Goal: Task Accomplishment & Management: Complete application form

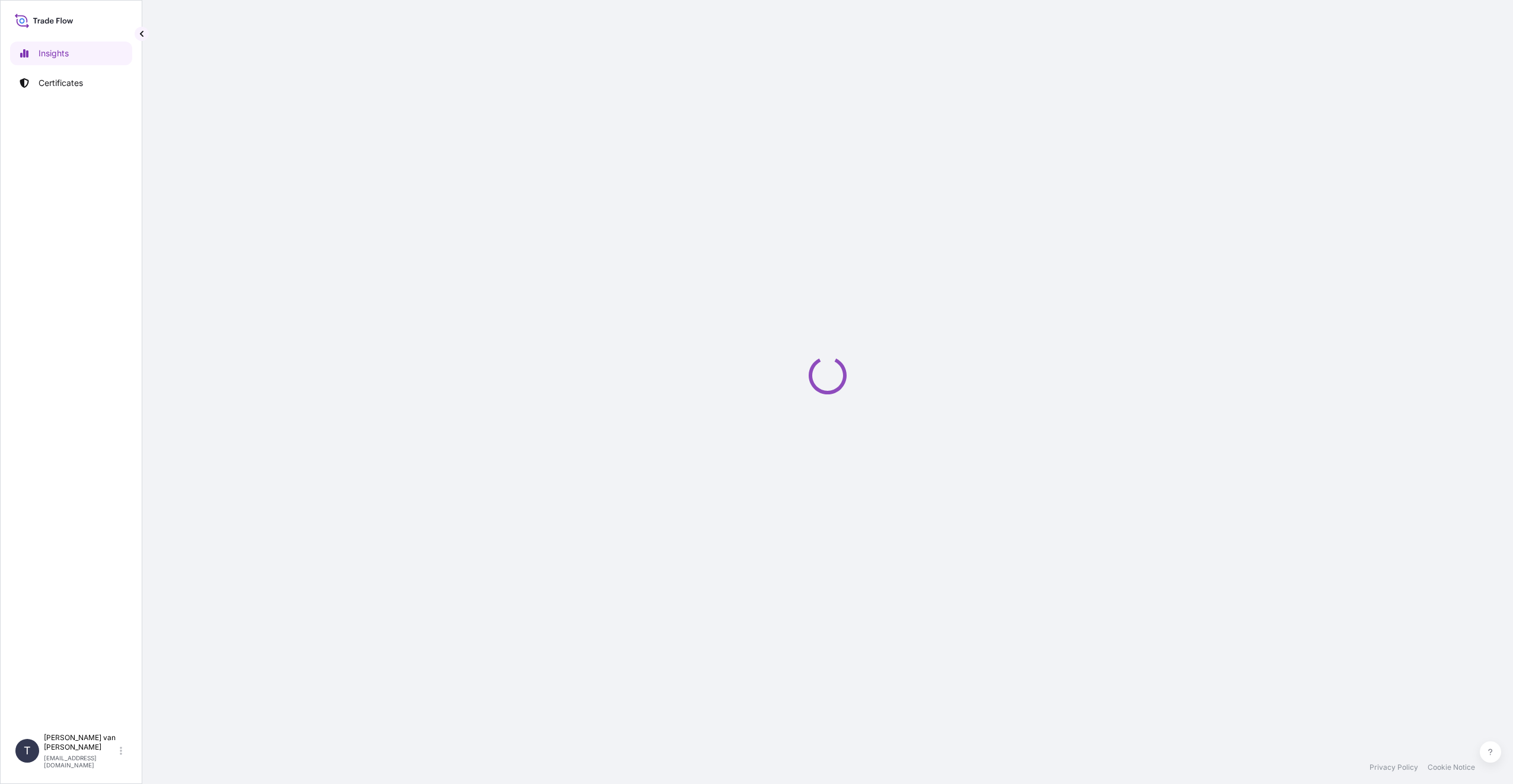
select select "2025"
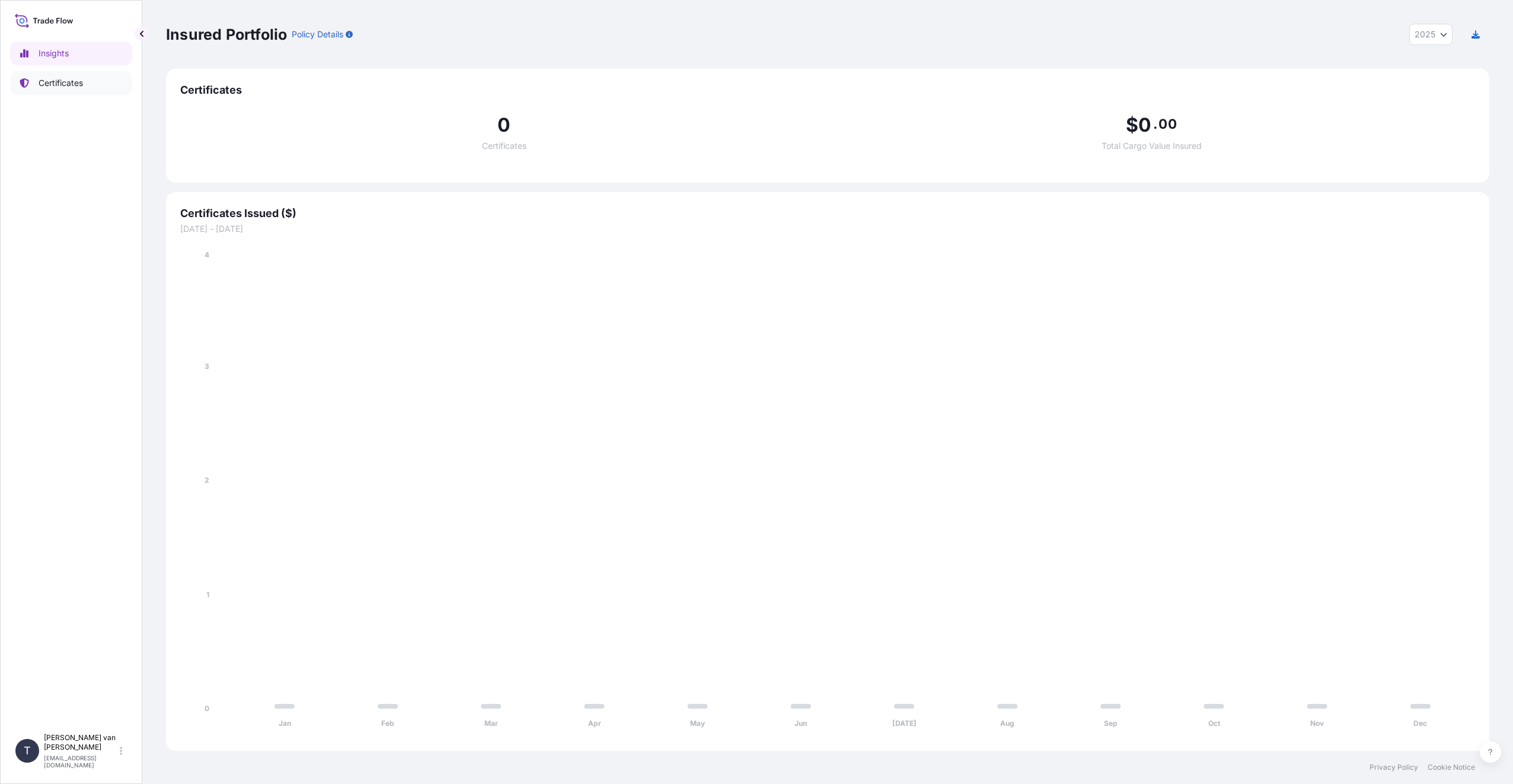
click at [73, 82] on p "Certificates" at bounding box center [61, 83] width 44 height 12
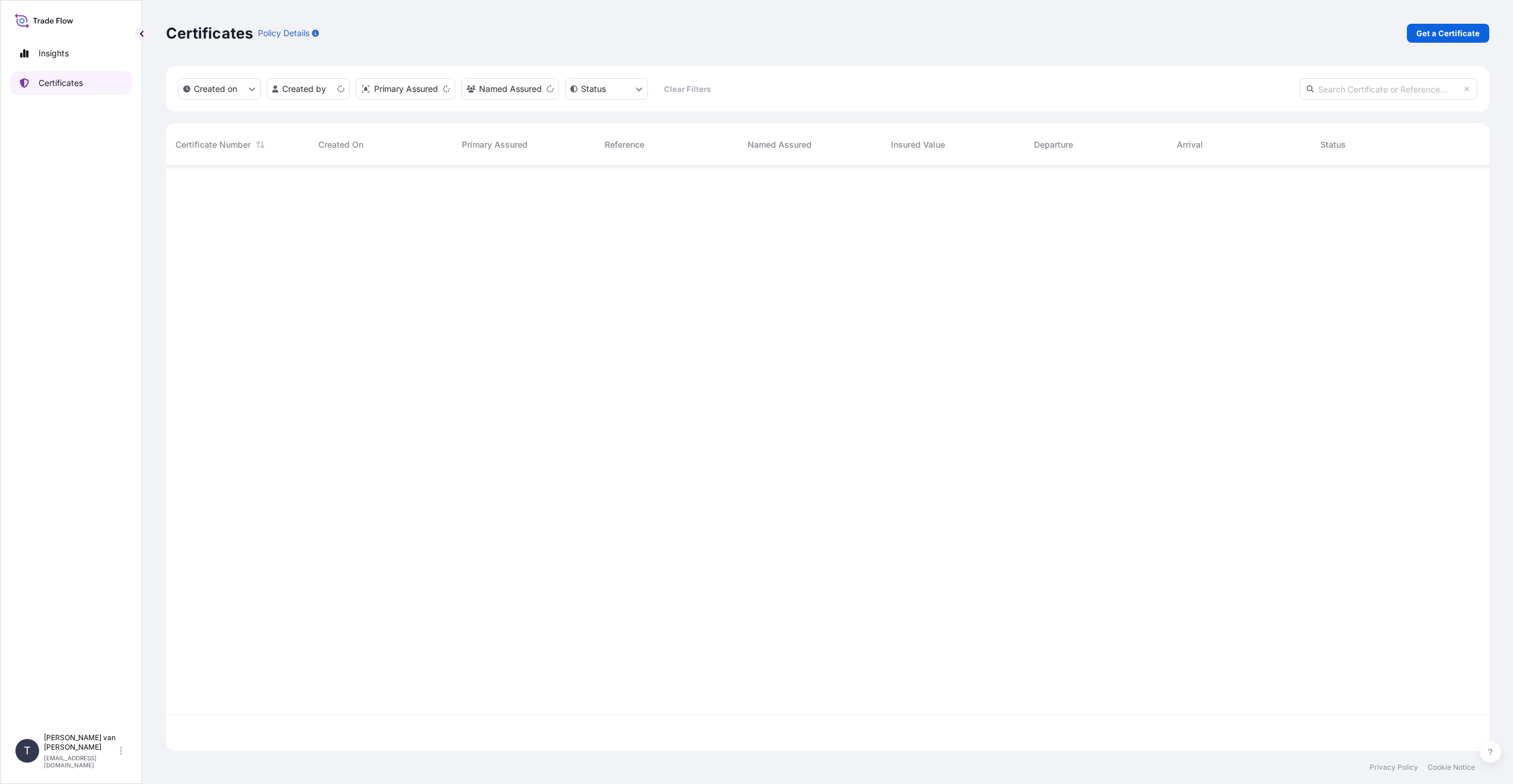
scroll to position [582, 1315]
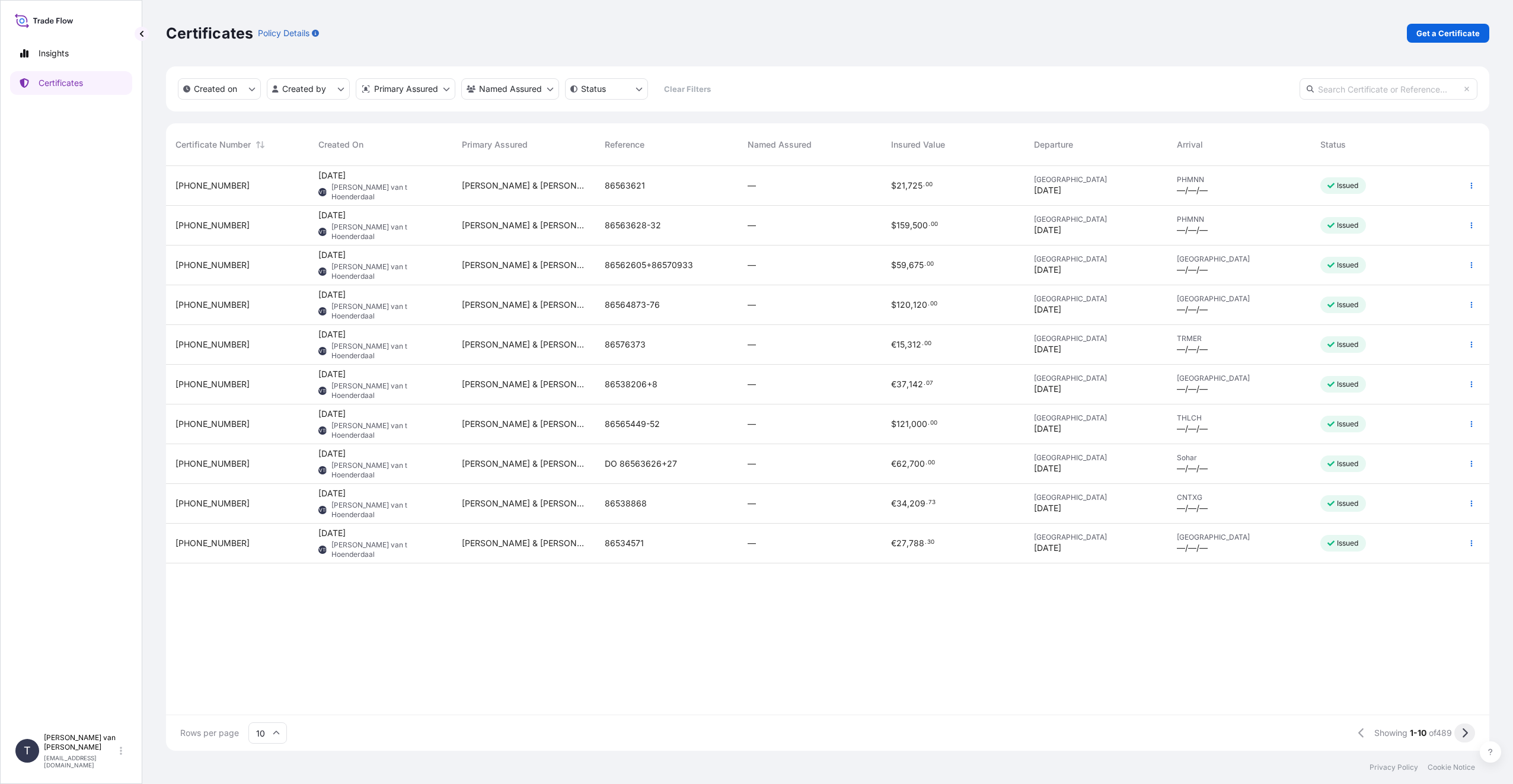
click at [1469, 728] on button at bounding box center [1465, 733] width 21 height 19
click at [232, 267] on div "[PHONE_NUMBER]" at bounding box center [237, 265] width 124 height 12
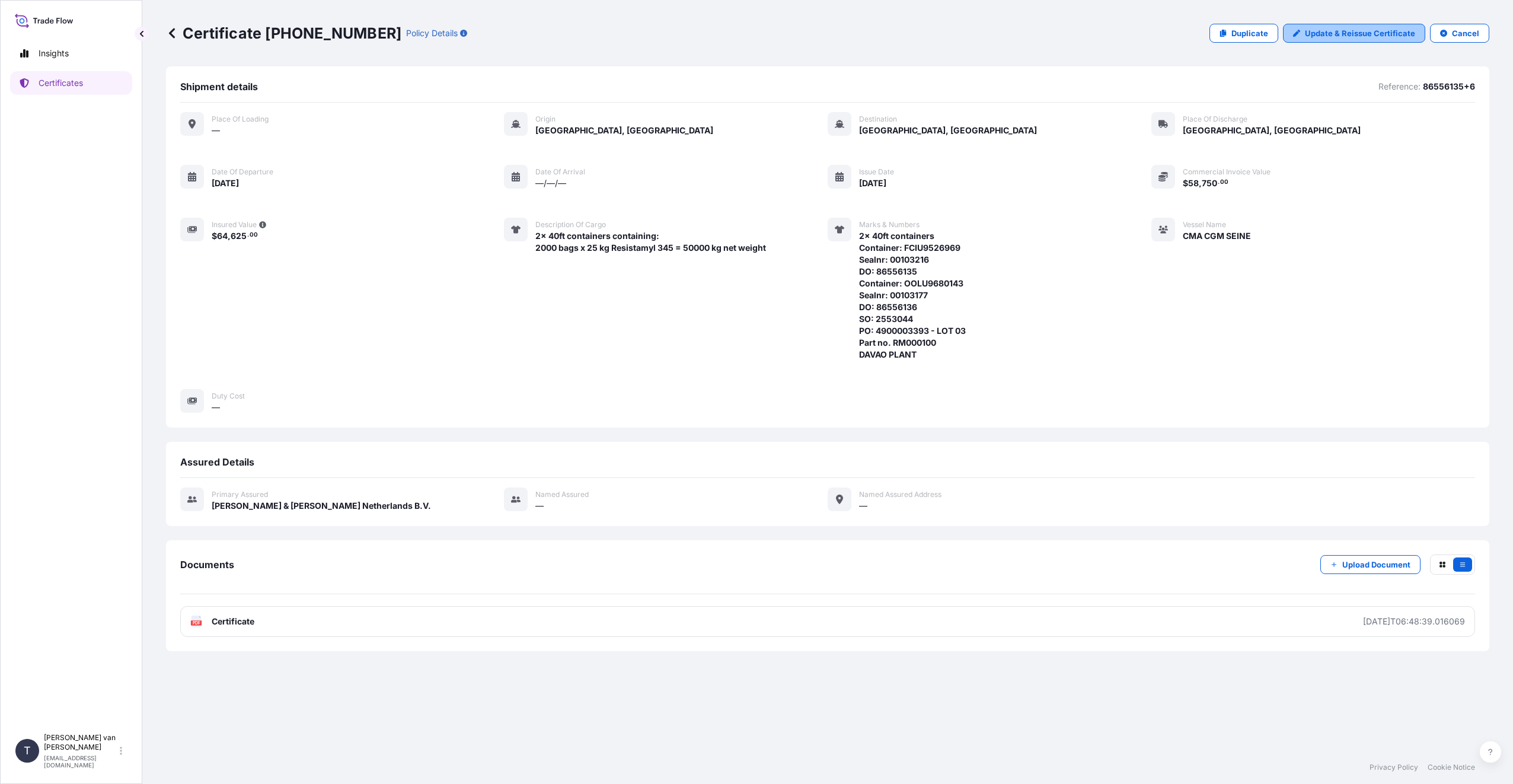
click at [1337, 34] on p "Update & Reissue Certificate" at bounding box center [1360, 33] width 111 height 12
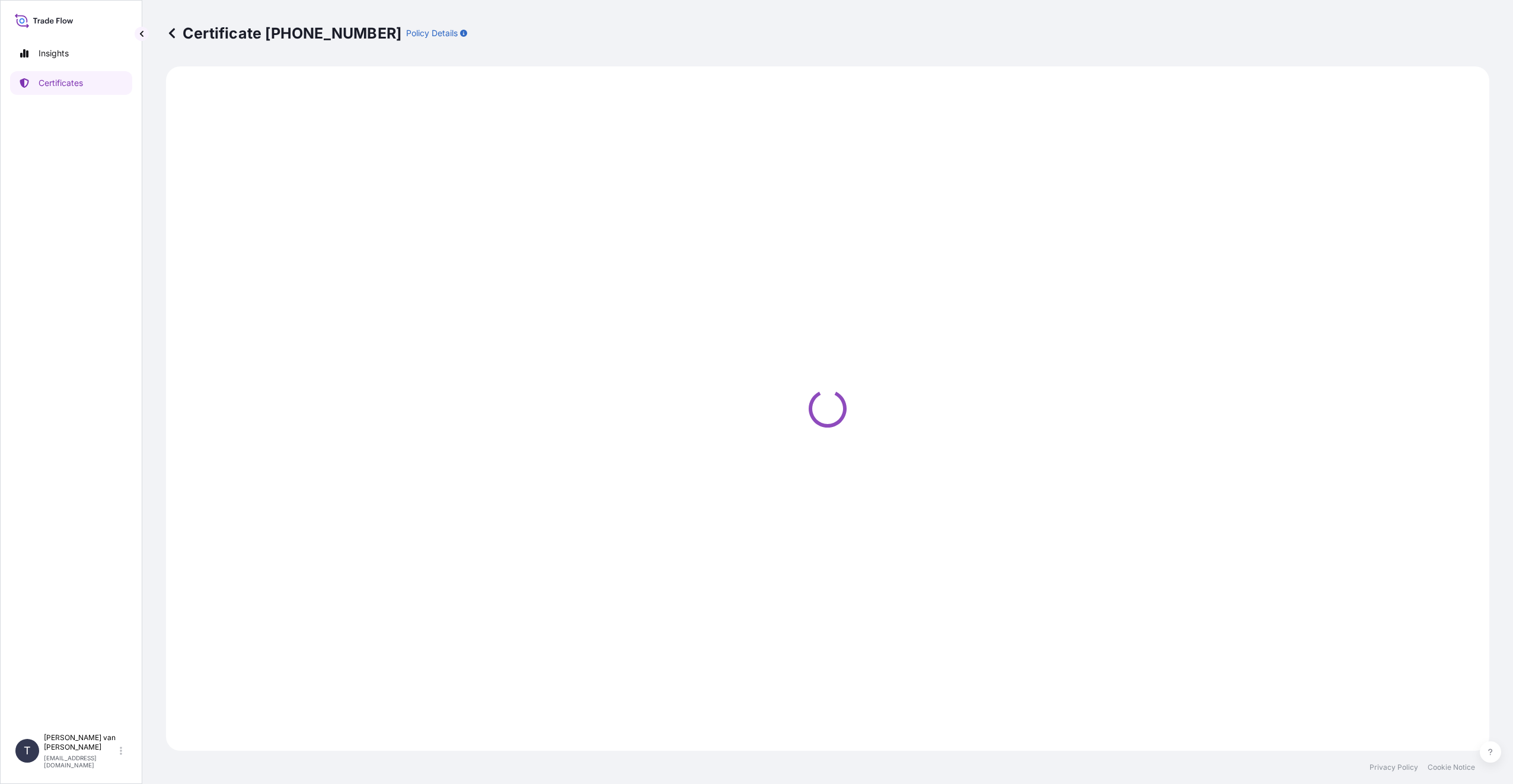
select select "Sea"
select select "Road / [GEOGRAPHIC_DATA]"
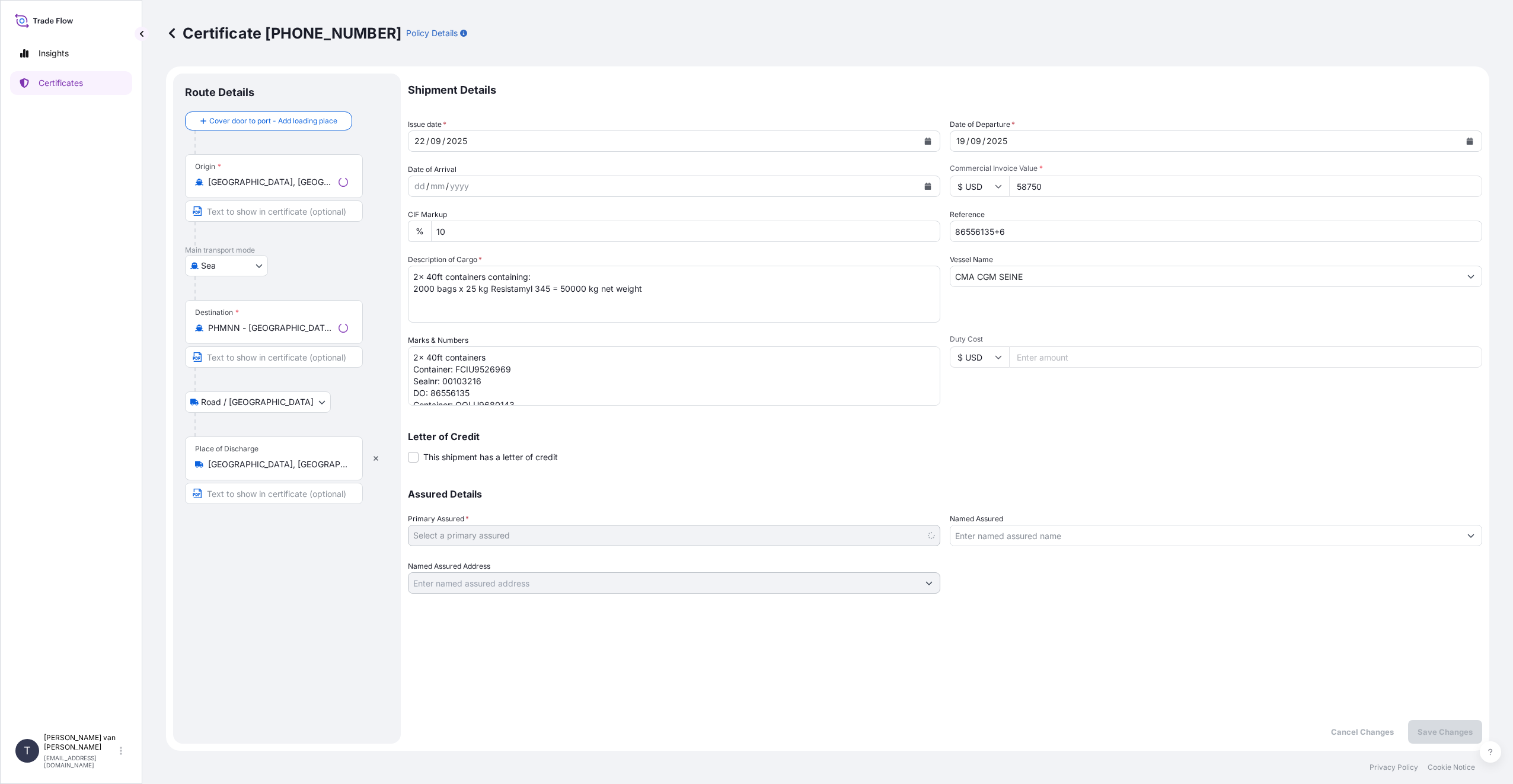
select select "31666"
click at [236, 312] on span "*" at bounding box center [237, 312] width 4 height 10
click at [236, 322] on input "PHMNN - [GEOGRAPHIC_DATA], [GEOGRAPHIC_DATA]" at bounding box center [279, 328] width 140 height 12
click at [328, 328] on input "PHMNN - [GEOGRAPHIC_DATA], [GEOGRAPHIC_DATA]" at bounding box center [279, 328] width 140 height 12
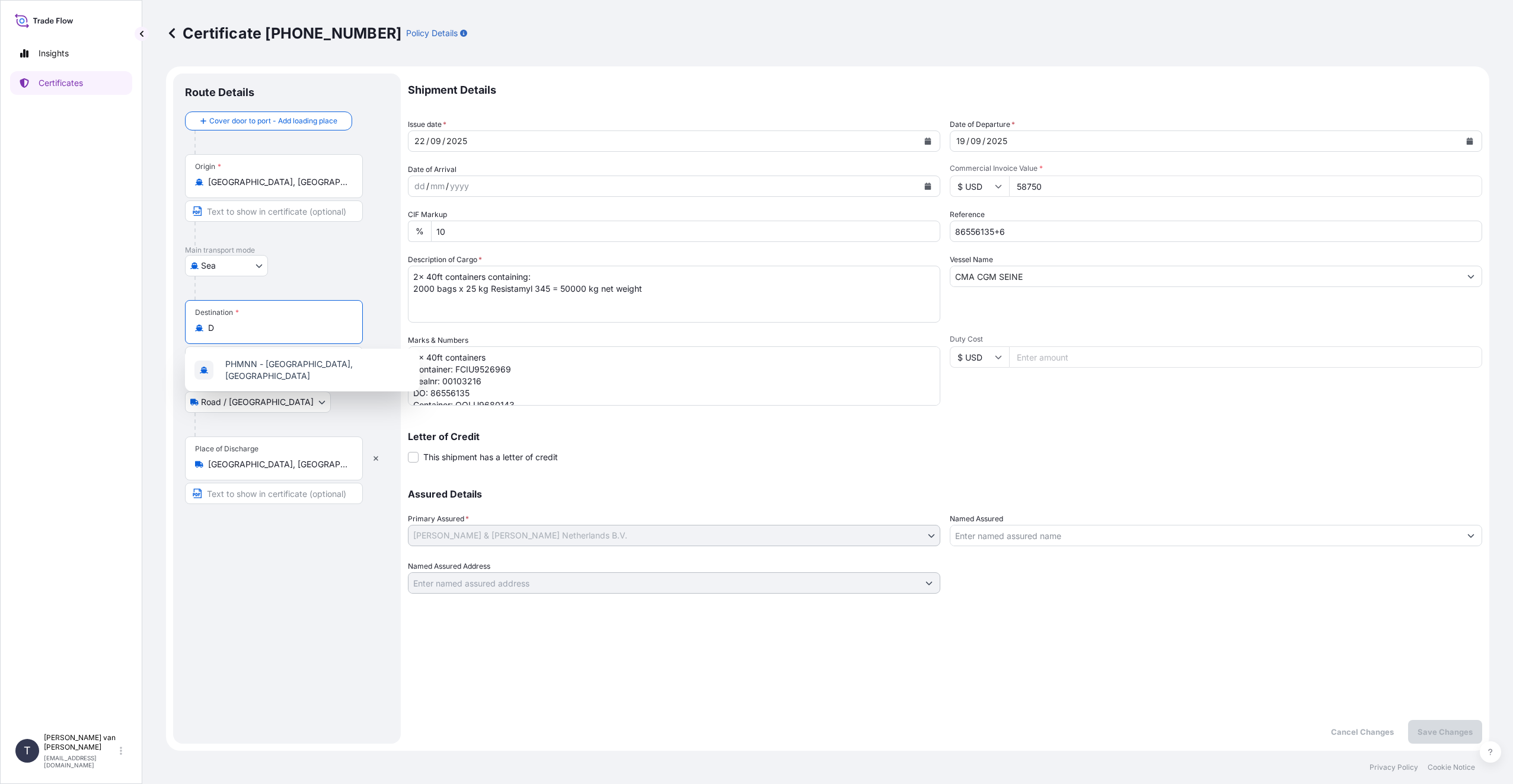
scroll to position [0, 0]
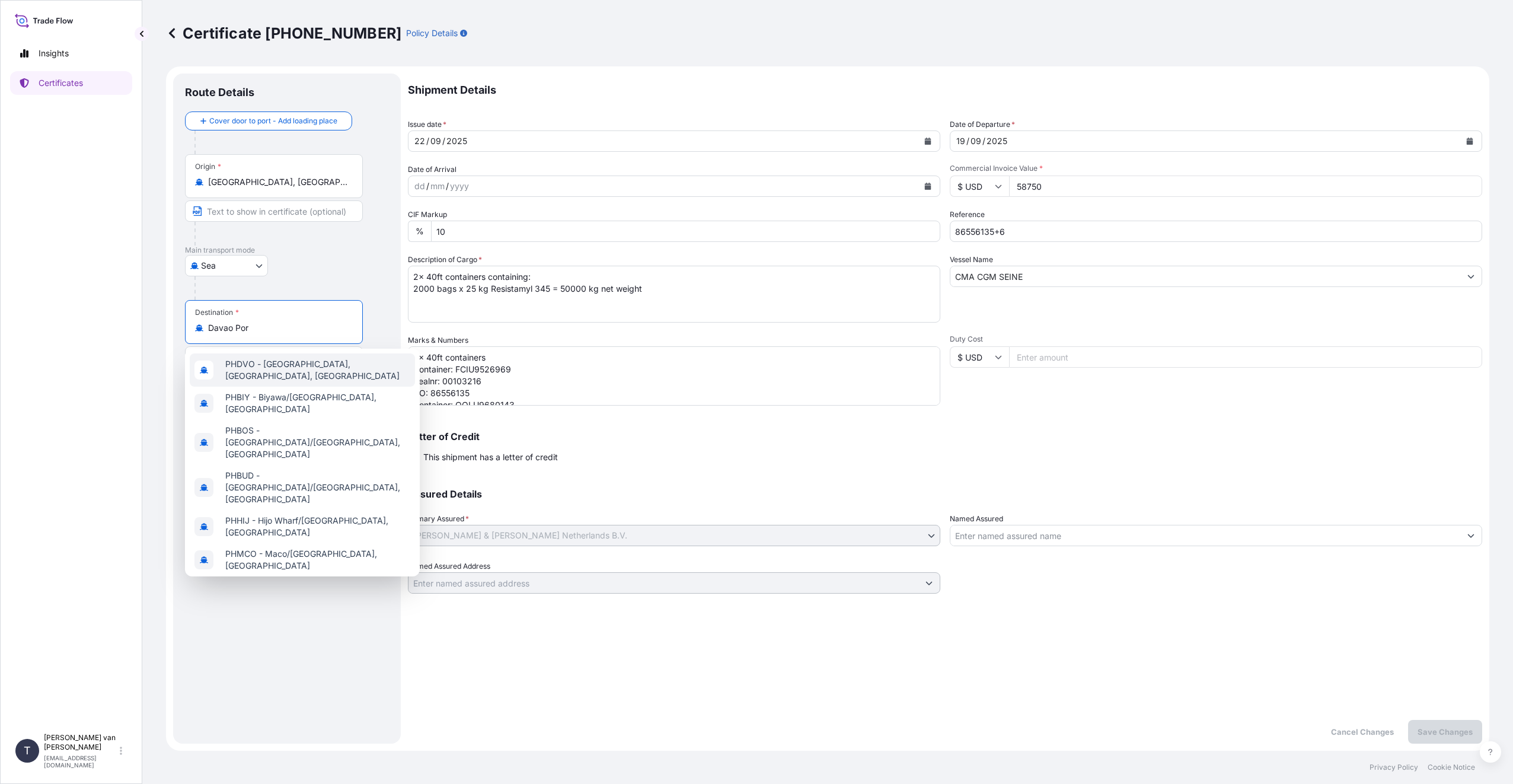
type input "Davao Port"
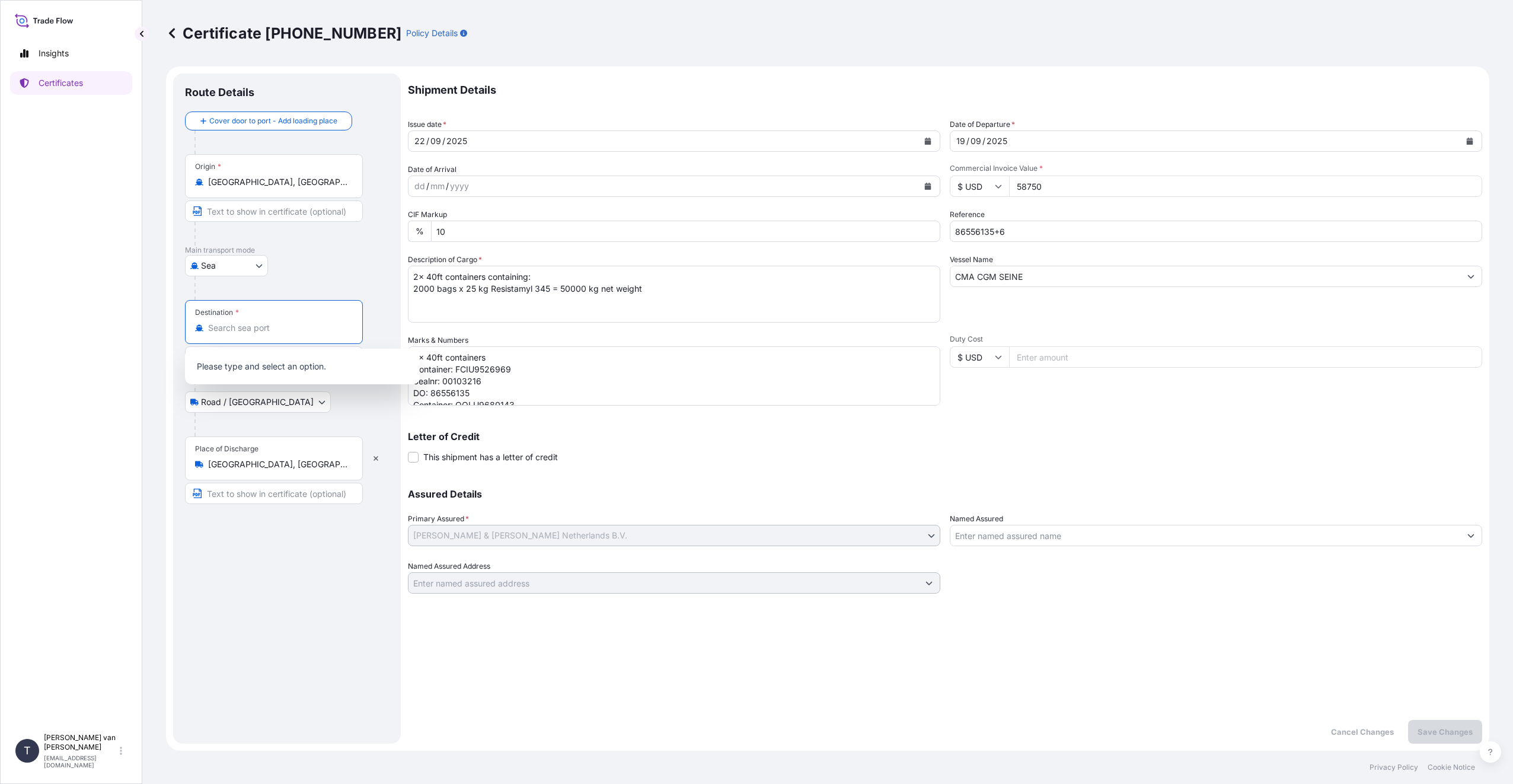
type input "PHMNN - [GEOGRAPHIC_DATA], [GEOGRAPHIC_DATA]"
click at [276, 445] on div "Place of Discharge [GEOGRAPHIC_DATA], [GEOGRAPHIC_DATA]" at bounding box center [273, 458] width 178 height 44
click at [276, 458] on input "[GEOGRAPHIC_DATA], [GEOGRAPHIC_DATA]" at bounding box center [279, 464] width 140 height 12
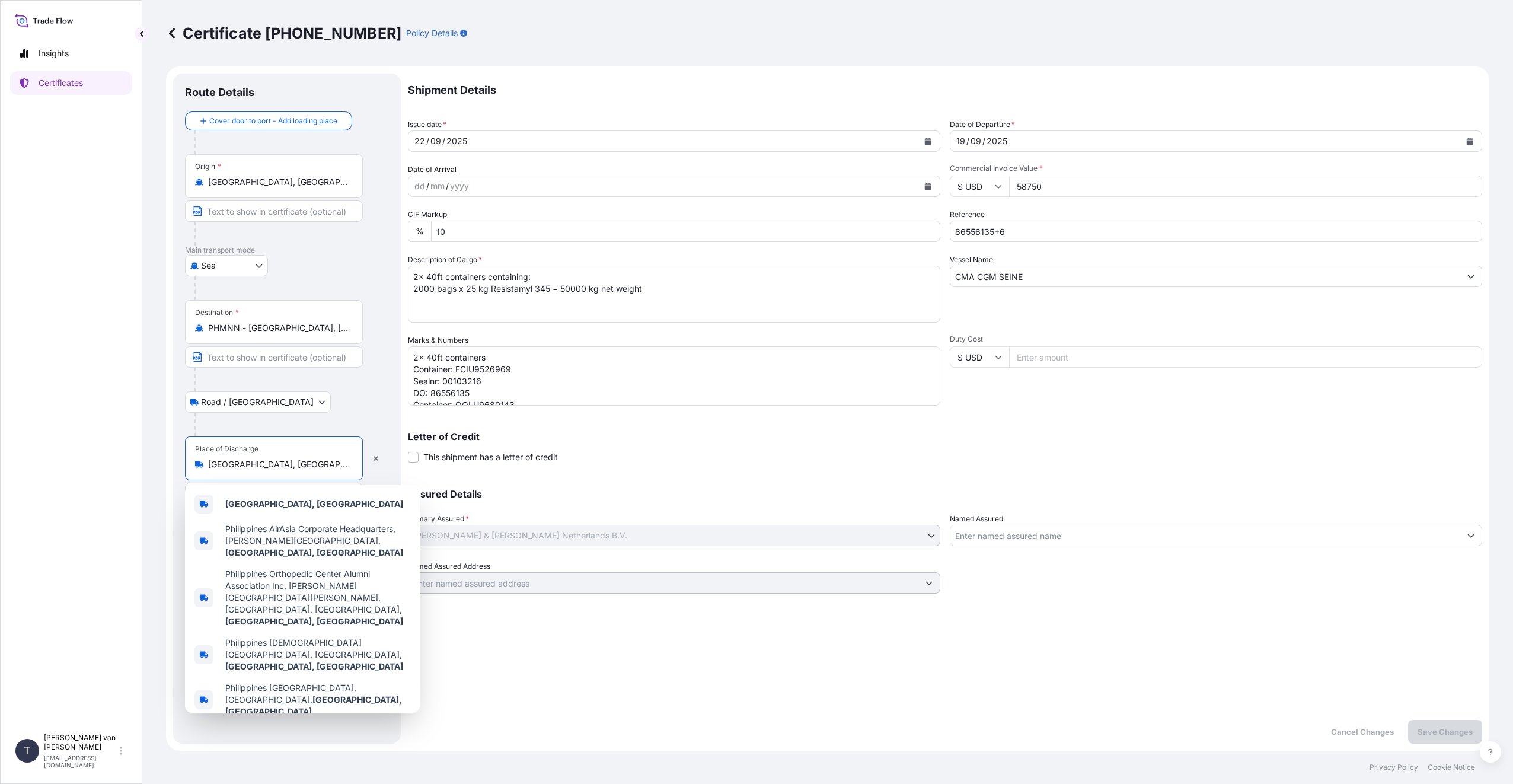
click at [274, 455] on div "Place of Discharge [GEOGRAPHIC_DATA], [GEOGRAPHIC_DATA]" at bounding box center [273, 458] width 178 height 44
click at [274, 458] on input "[GEOGRAPHIC_DATA], [GEOGRAPHIC_DATA]" at bounding box center [279, 464] width 140 height 12
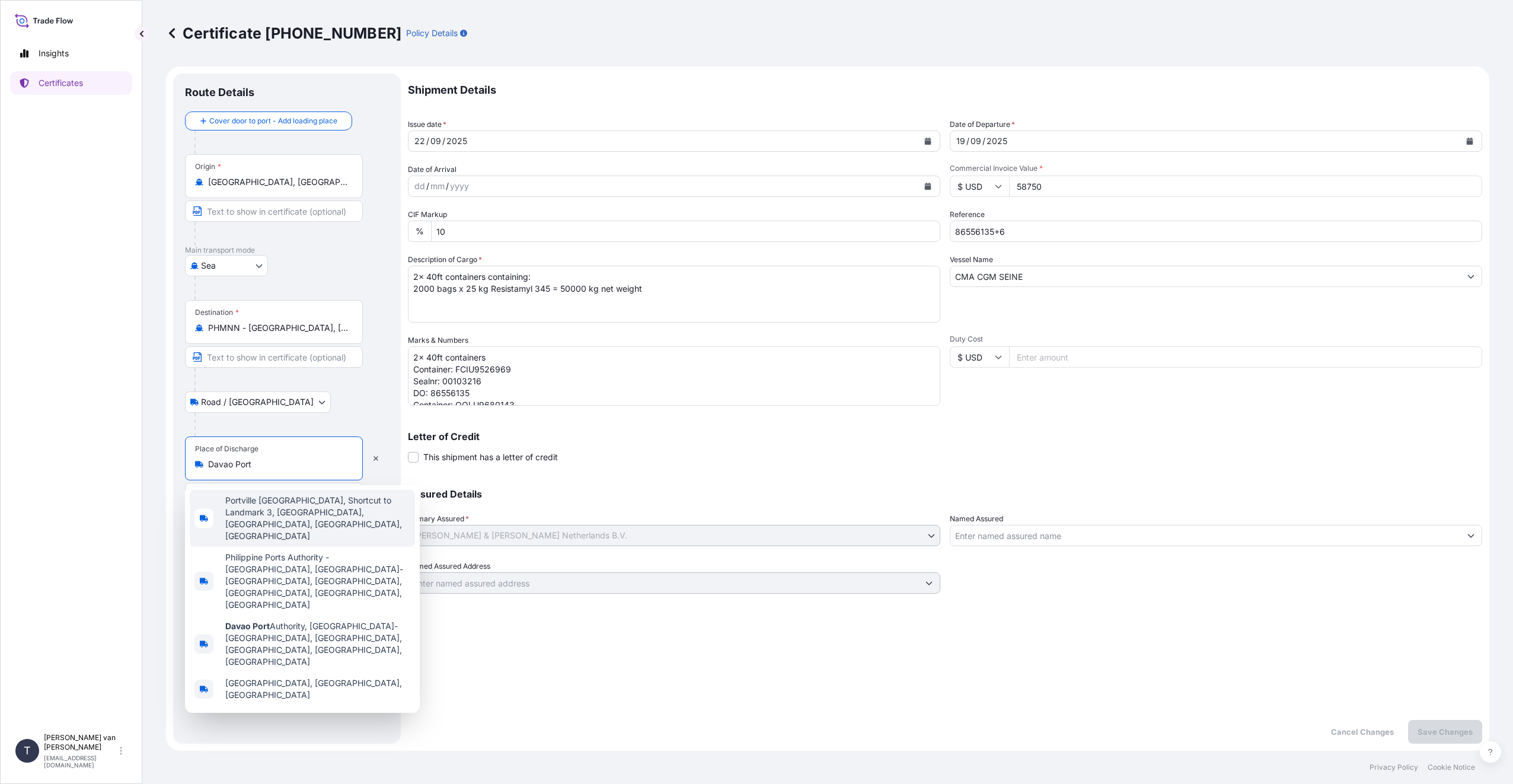
type input "[GEOGRAPHIC_DATA], [GEOGRAPHIC_DATA]"
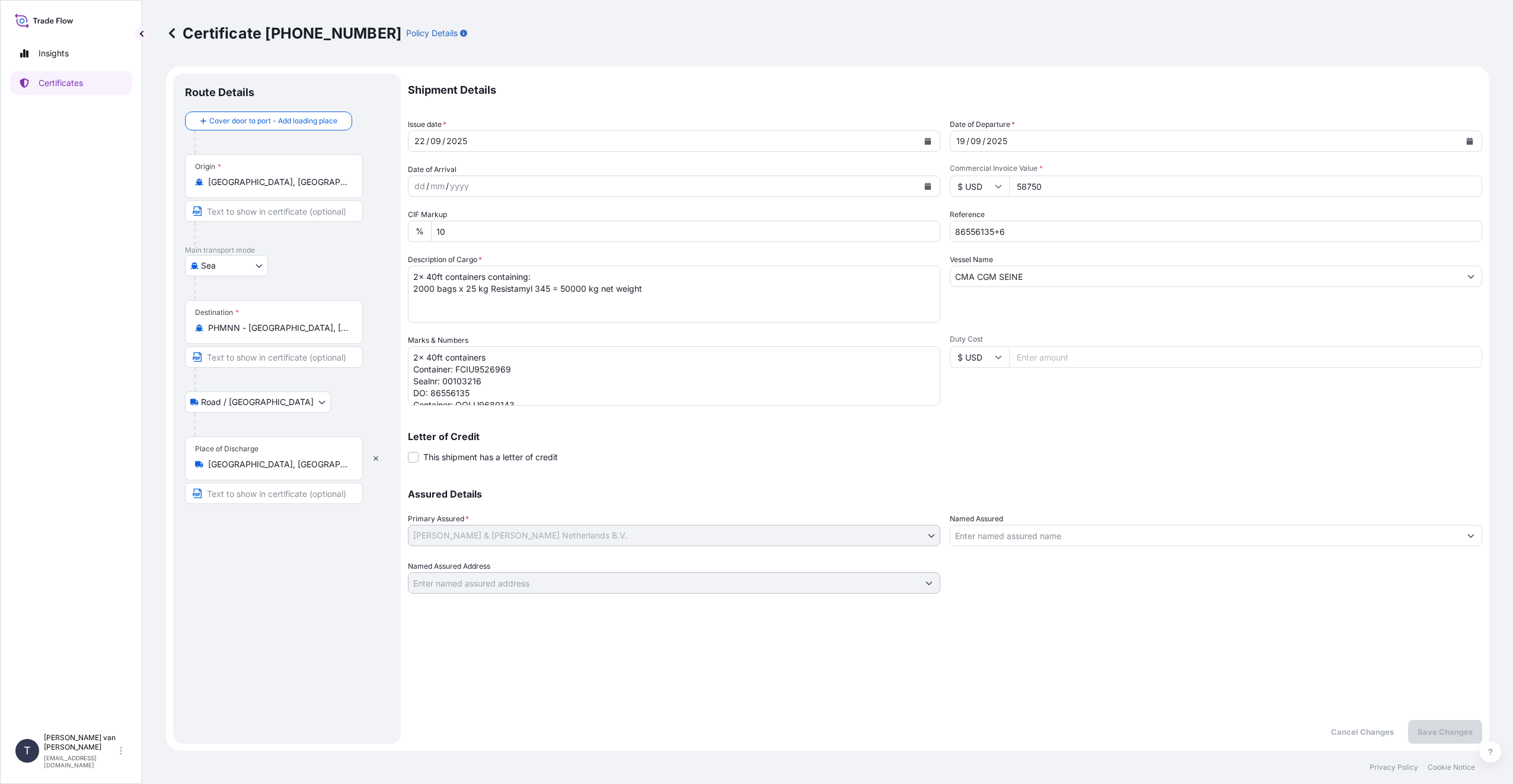
drag, startPoint x: 269, startPoint y: 457, endPoint x: 239, endPoint y: 466, distance: 31.3
click at [239, 466] on div "Place of Discharge [GEOGRAPHIC_DATA], [GEOGRAPHIC_DATA]" at bounding box center [273, 458] width 178 height 44
click at [239, 466] on input "[GEOGRAPHIC_DATA], [GEOGRAPHIC_DATA]" at bounding box center [279, 464] width 140 height 12
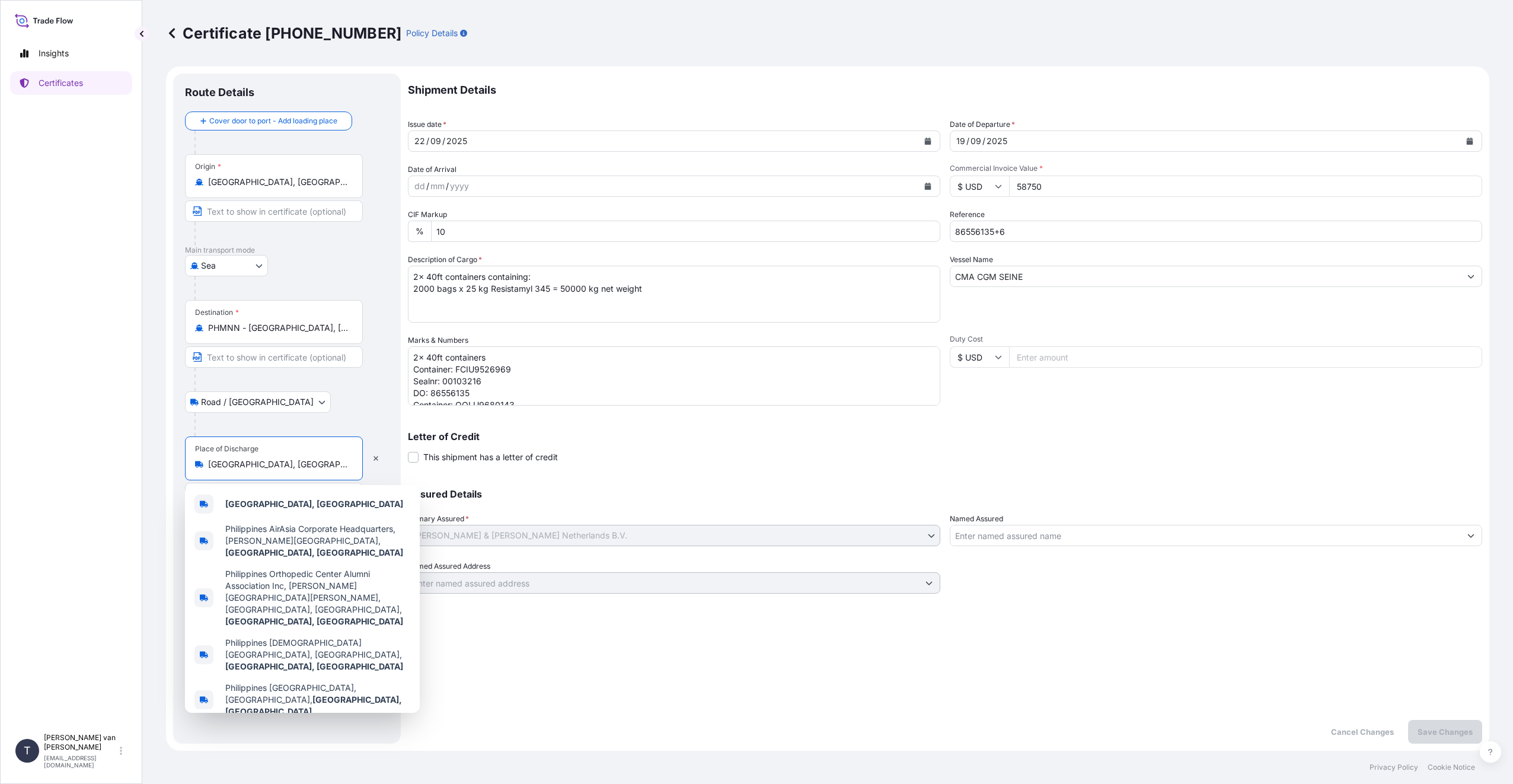
click at [275, 332] on input "PHMNN - [GEOGRAPHIC_DATA], [GEOGRAPHIC_DATA]" at bounding box center [279, 328] width 140 height 12
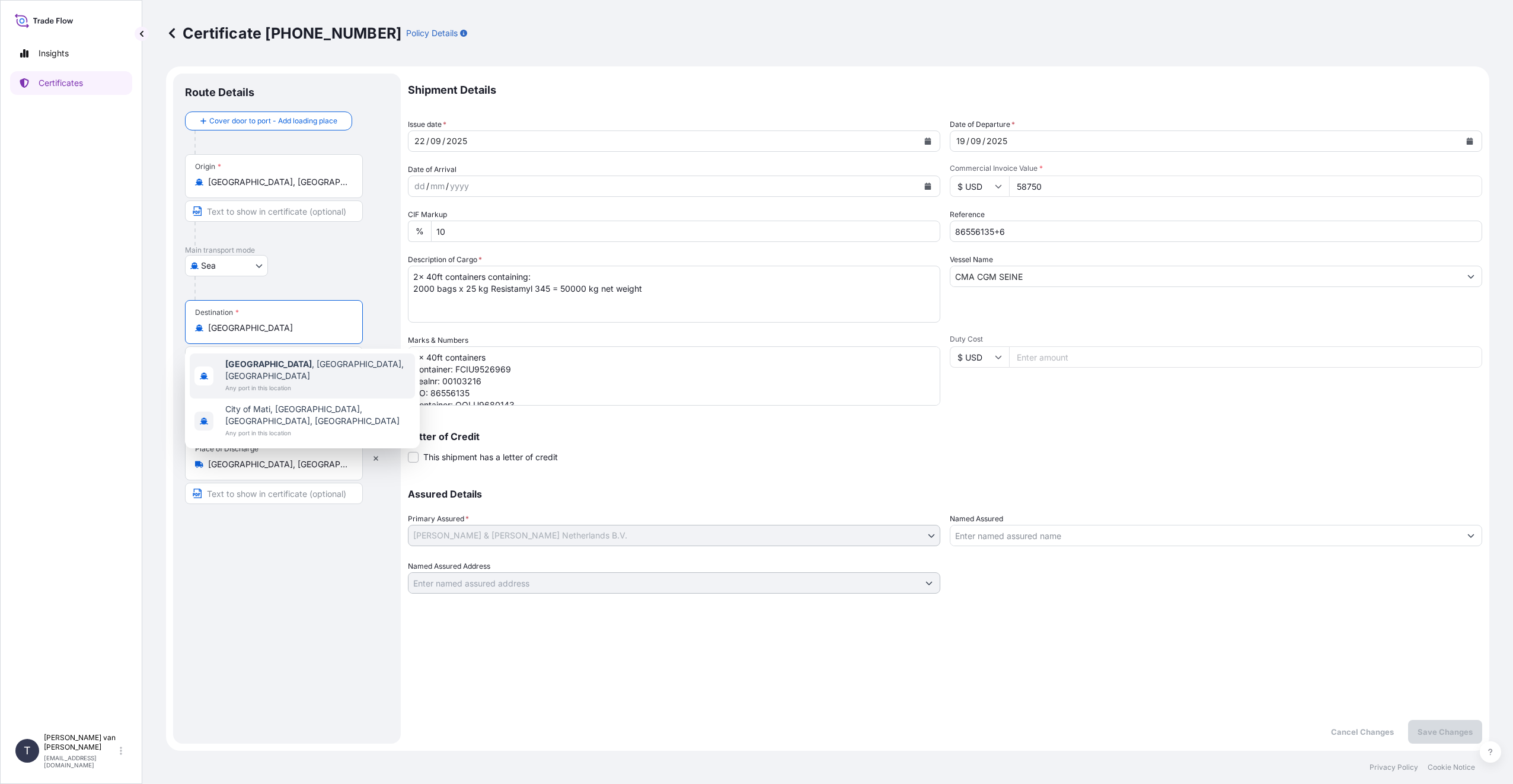
click at [299, 369] on span "[GEOGRAPHIC_DATA] , [GEOGRAPHIC_DATA], [GEOGRAPHIC_DATA]" at bounding box center [317, 370] width 185 height 24
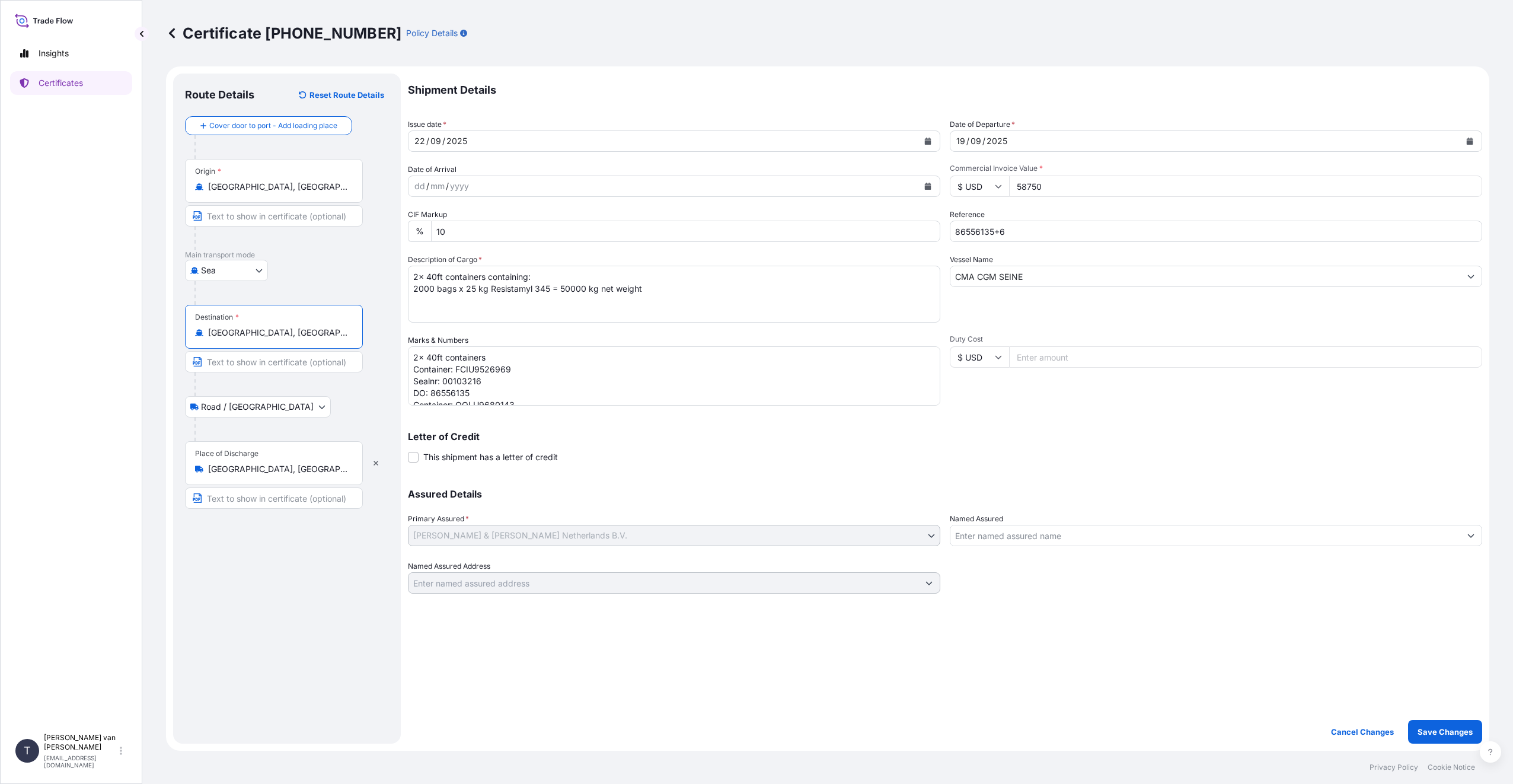
type input "[GEOGRAPHIC_DATA], [GEOGRAPHIC_DATA], [GEOGRAPHIC_DATA]"
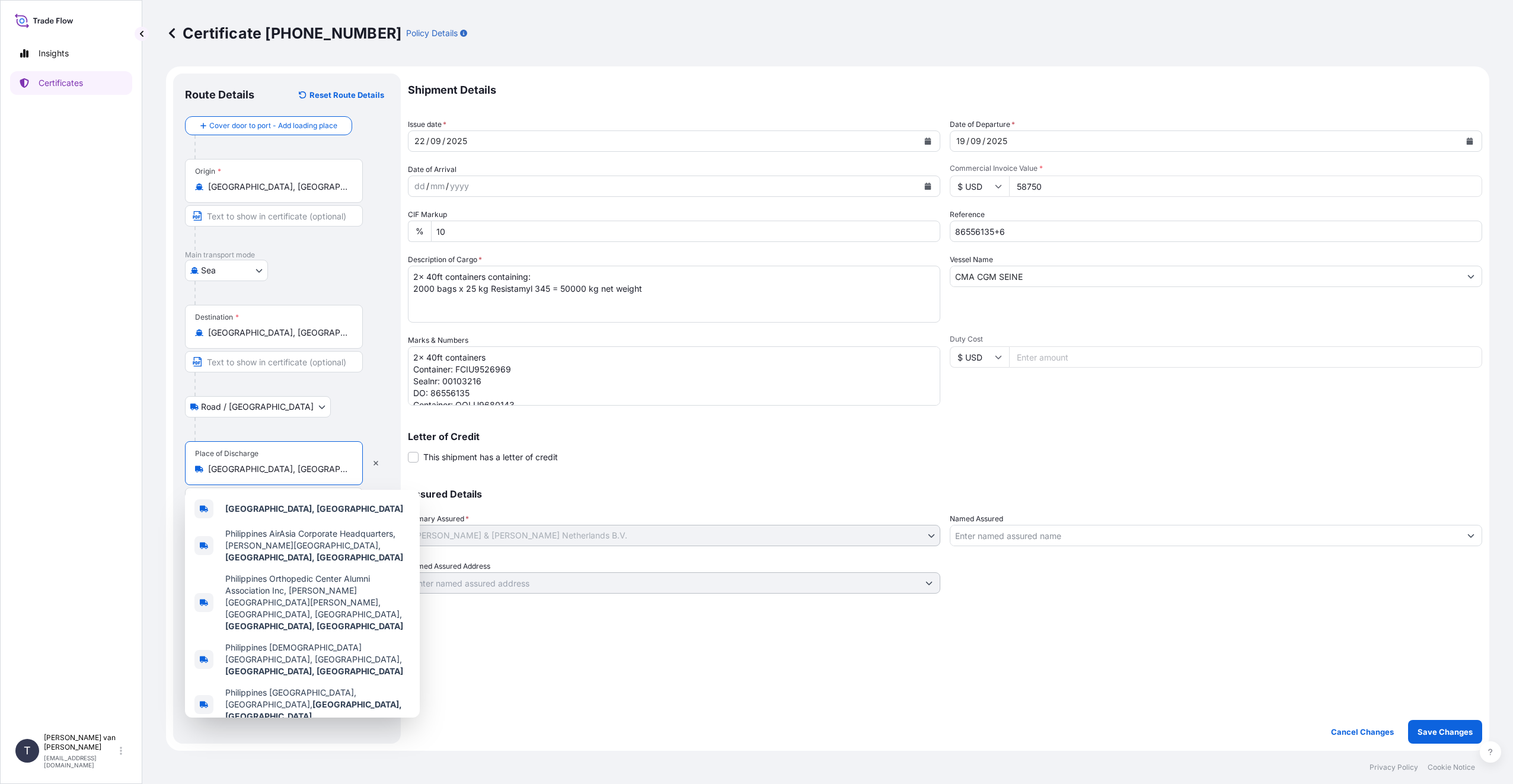
drag, startPoint x: 310, startPoint y: 469, endPoint x: 178, endPoint y: 459, distance: 132.4
click at [178, 459] on div "Route Details Reset Route Details Cover door to port - Add loading place Place …" at bounding box center [286, 408] width 228 height 670
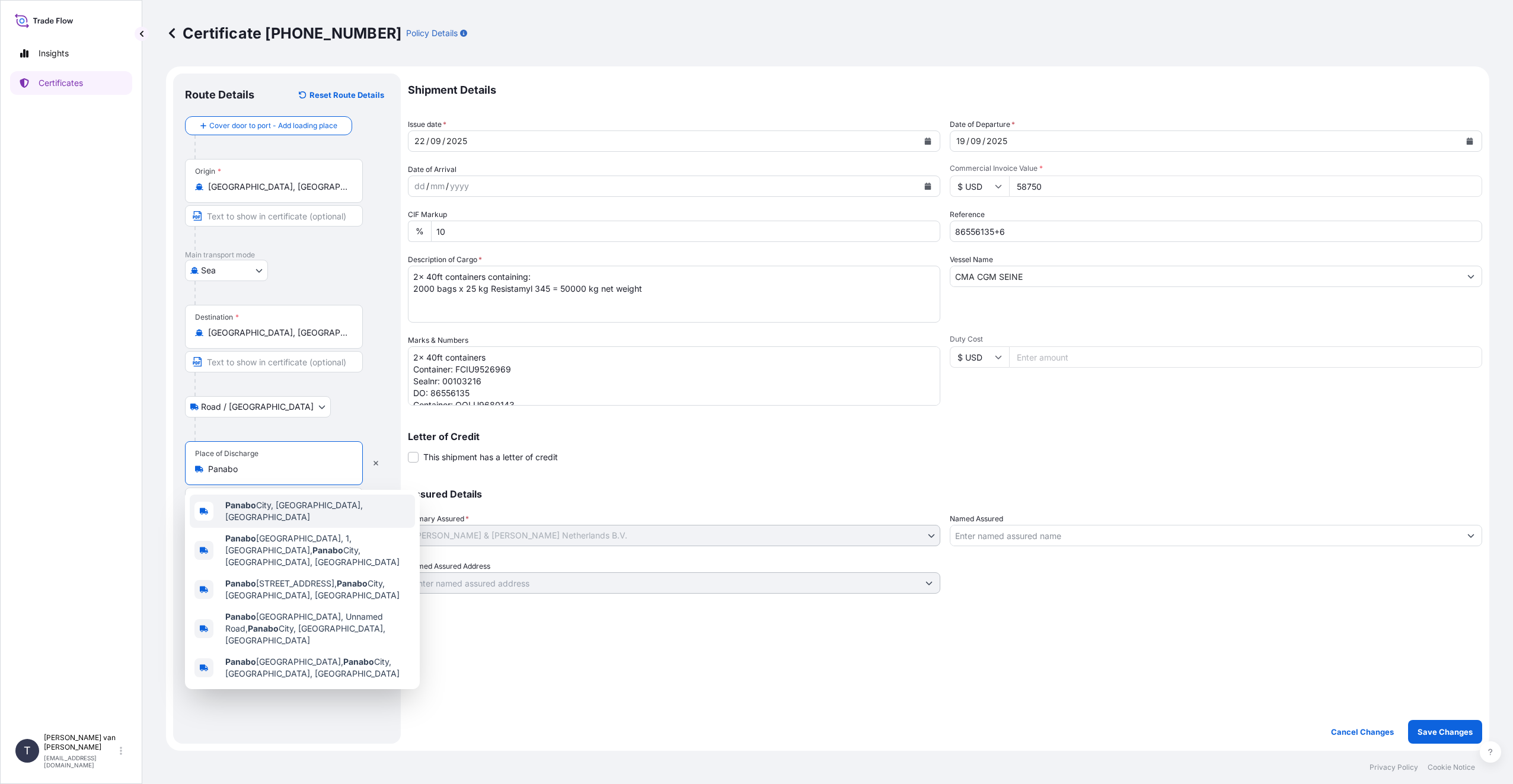
click at [260, 513] on span "[GEOGRAPHIC_DATA], [GEOGRAPHIC_DATA], [GEOGRAPHIC_DATA]" at bounding box center [317, 510] width 185 height 24
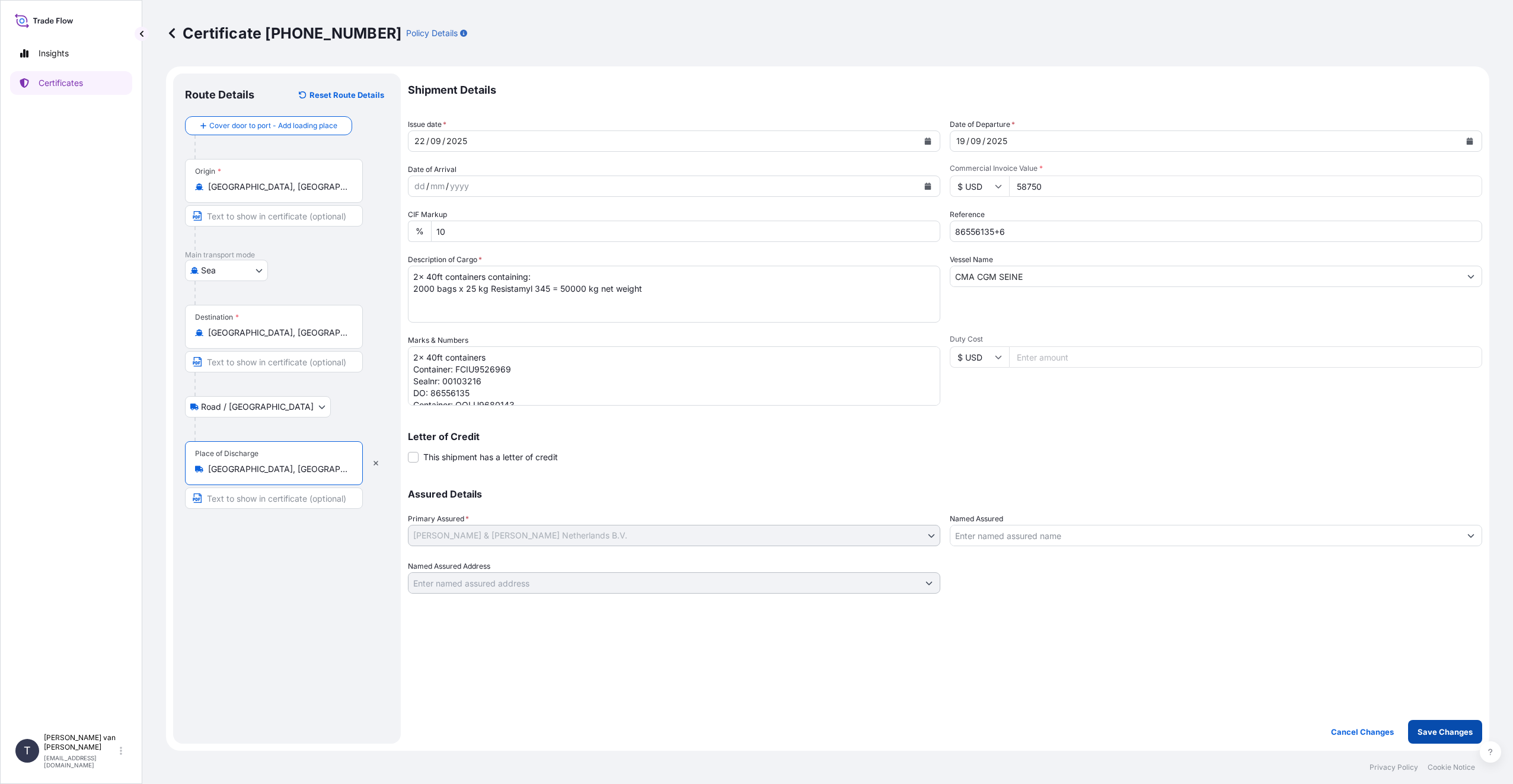
type input "[GEOGRAPHIC_DATA], [GEOGRAPHIC_DATA], [GEOGRAPHIC_DATA]"
click at [1452, 733] on p "Save Changes" at bounding box center [1445, 731] width 55 height 12
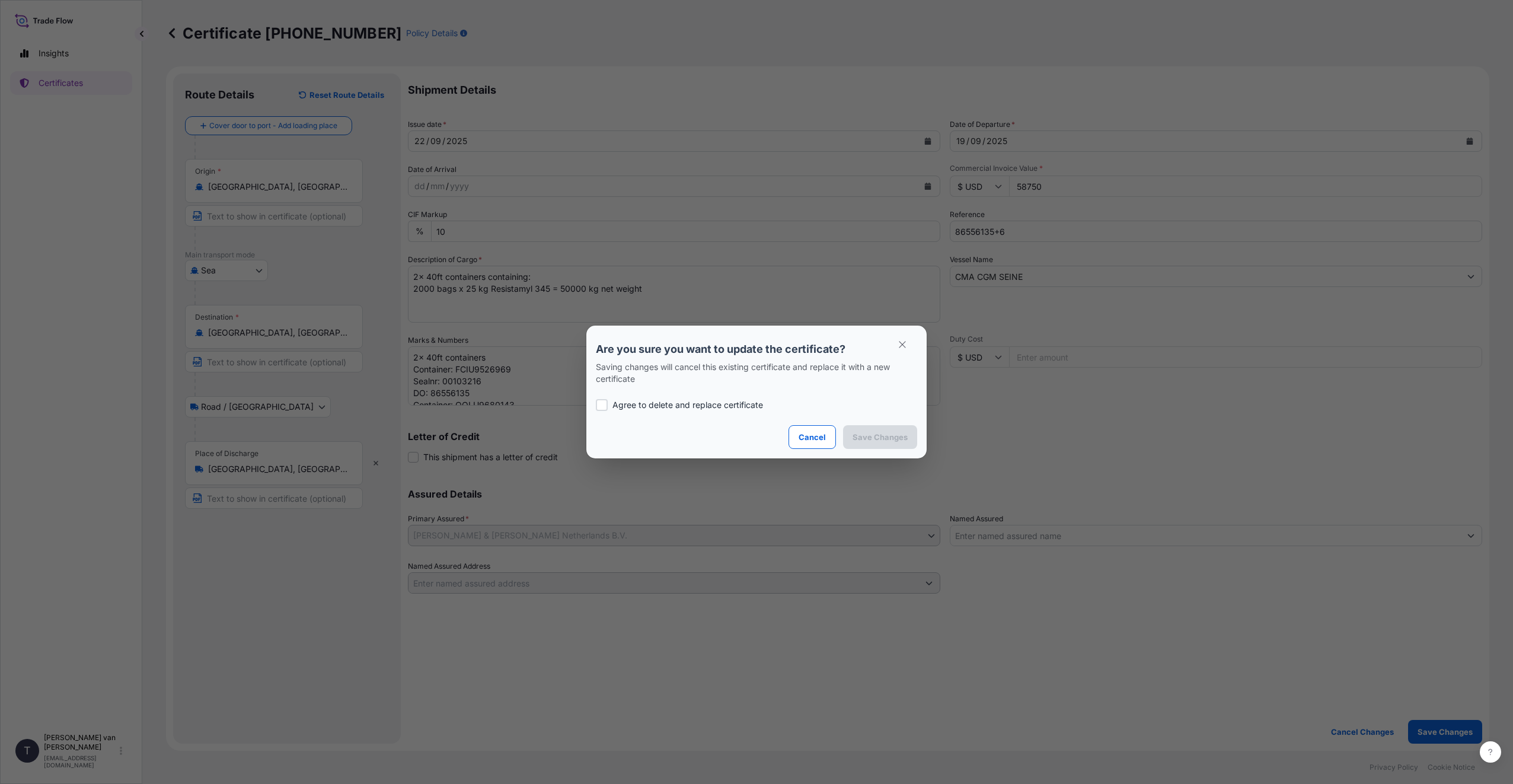
click at [602, 404] on div at bounding box center [602, 404] width 12 height 12
checkbox input "true"
click at [901, 437] on p "Save Changes" at bounding box center [880, 437] width 55 height 12
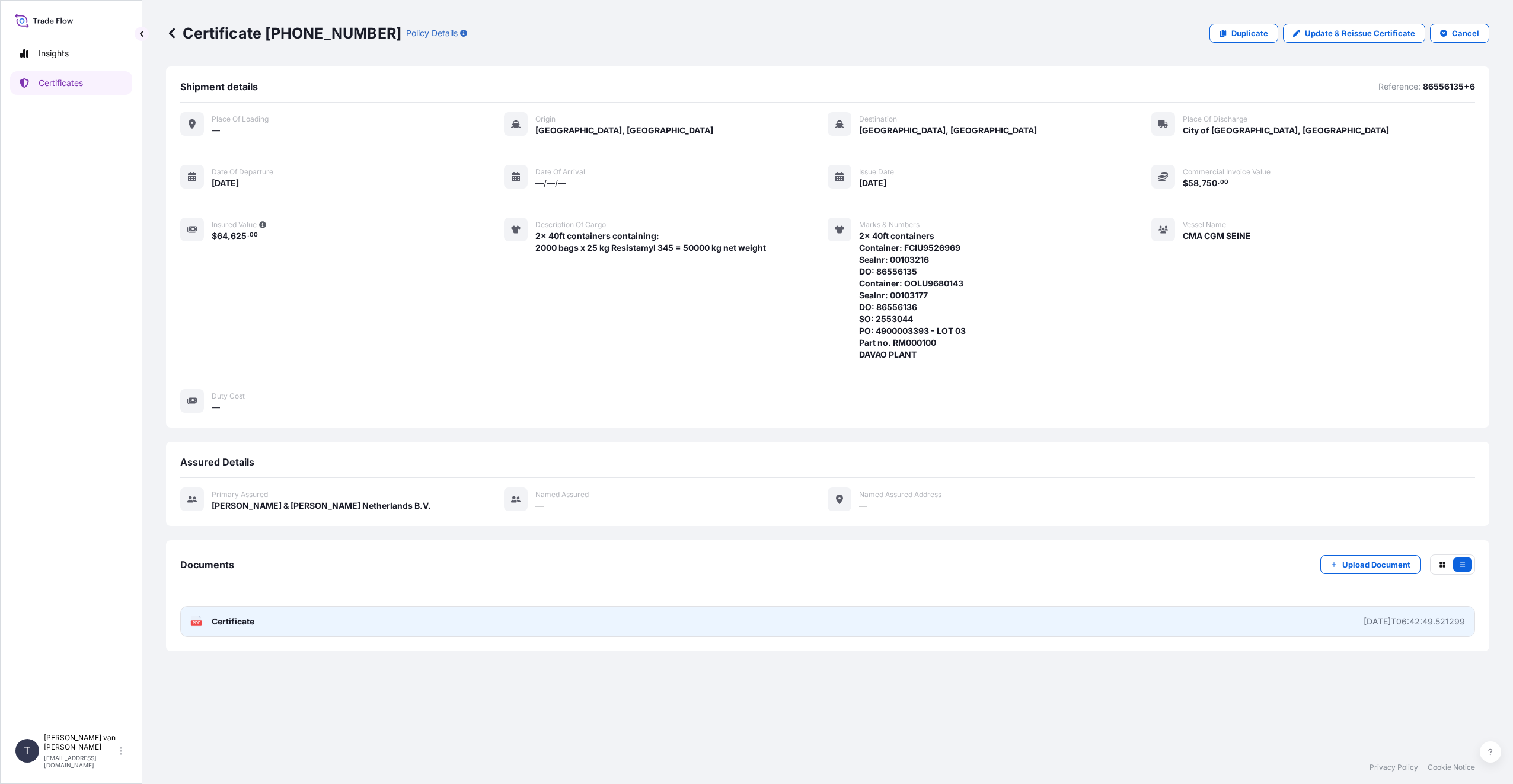
click at [511, 630] on link "PDF Certificate [DATE]T06:42:49.521299" at bounding box center [828, 622] width 1295 height 31
click at [1216, 625] on link "PDF Certificate [DATE]T06:42:49.521299" at bounding box center [828, 622] width 1295 height 31
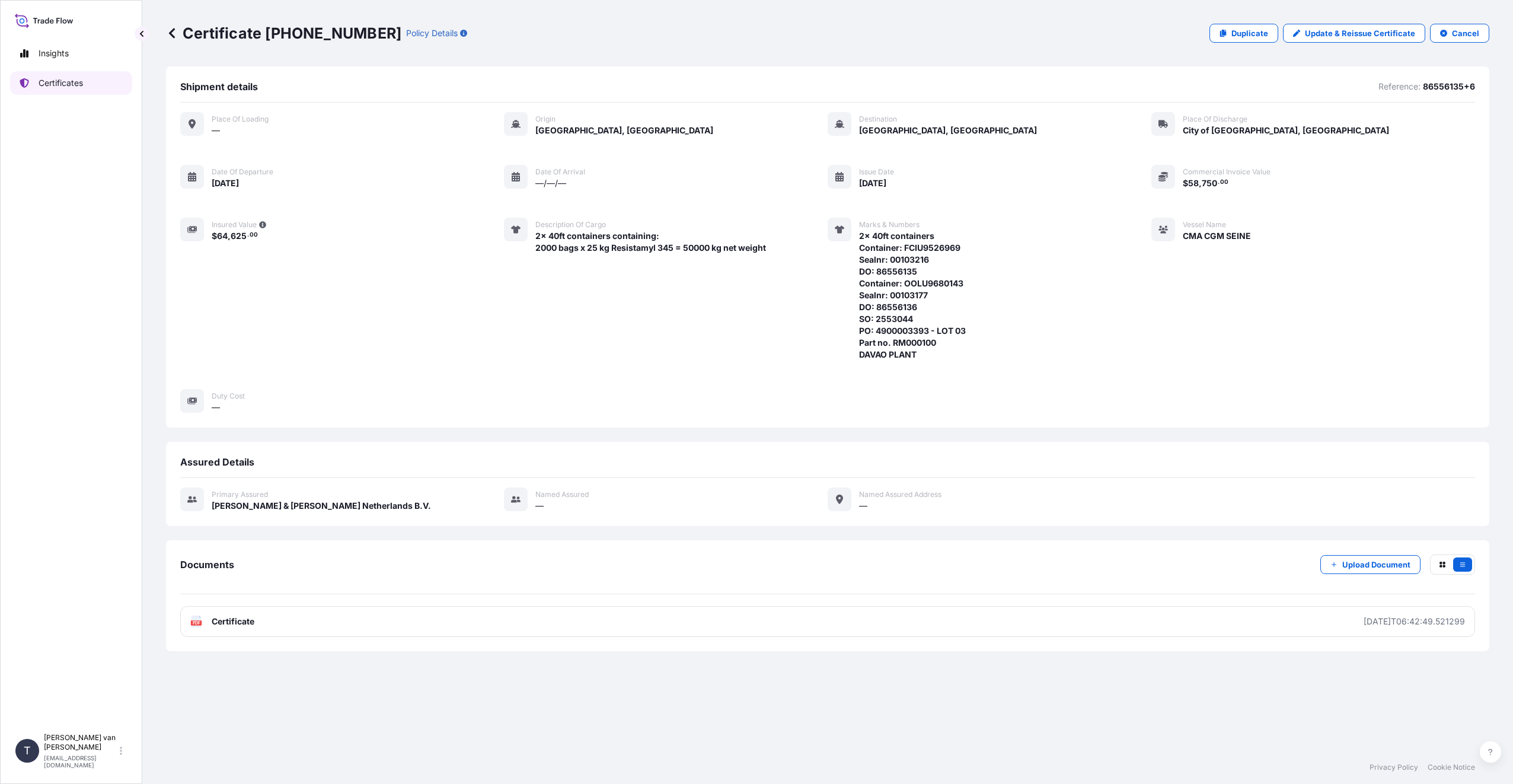
click at [72, 87] on p "Certificates" at bounding box center [61, 83] width 44 height 12
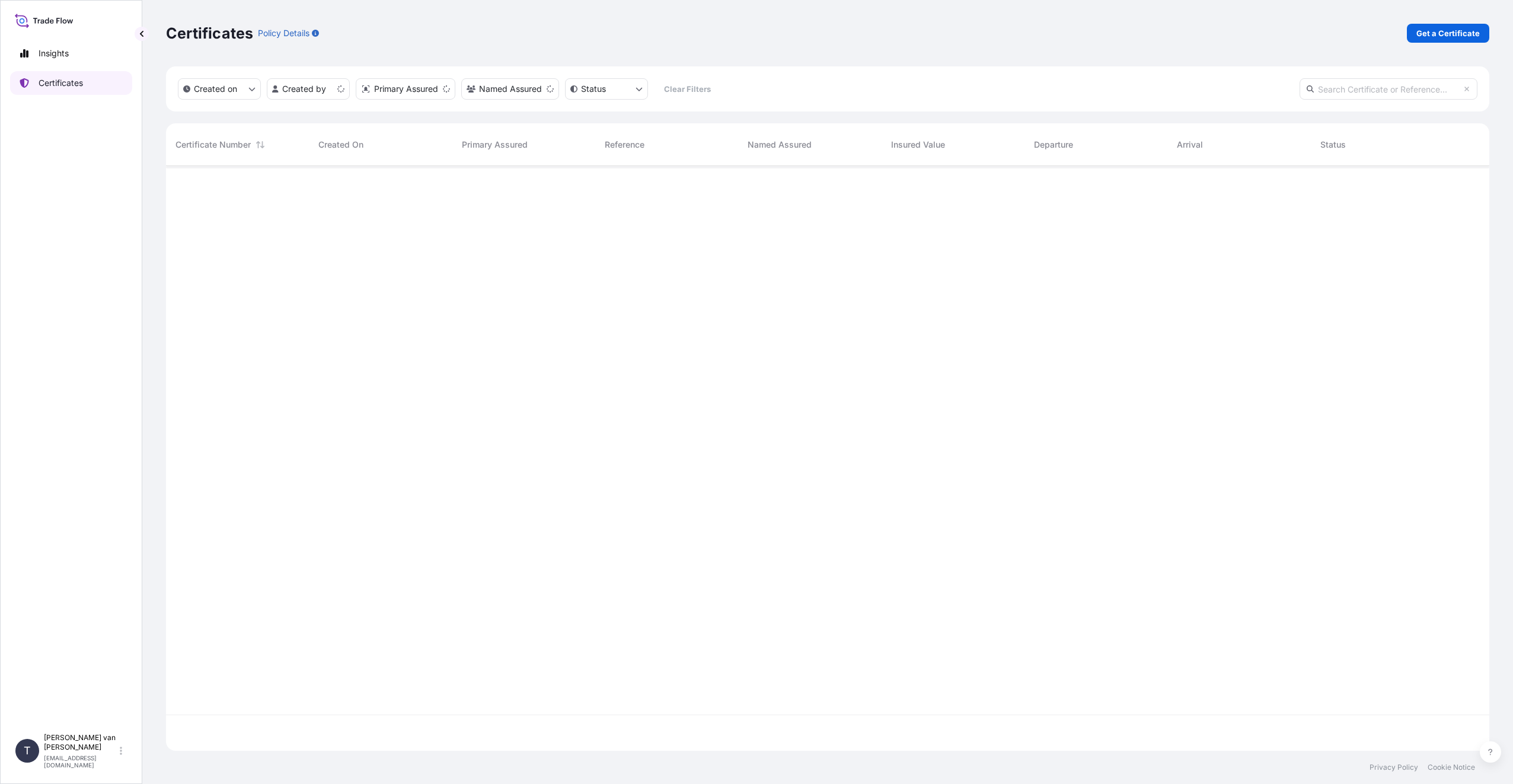
scroll to position [582, 1315]
